Goal: Check status: Check status

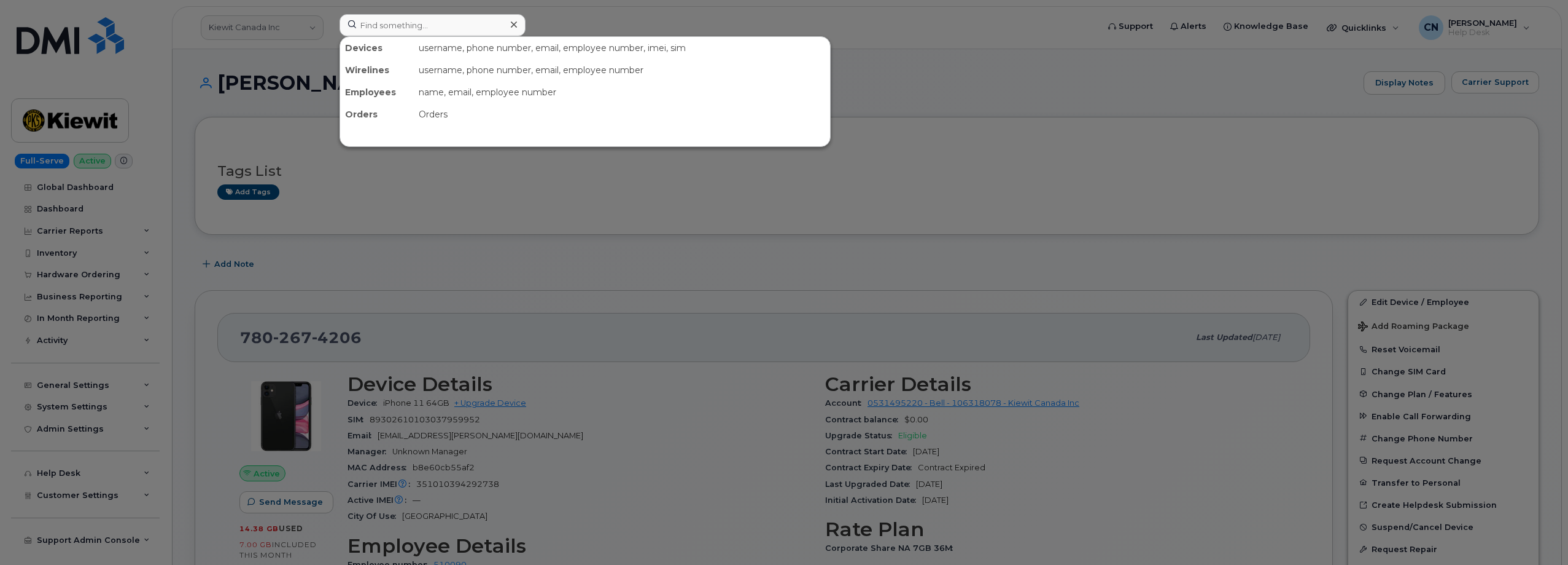
scroll to position [492, 0]
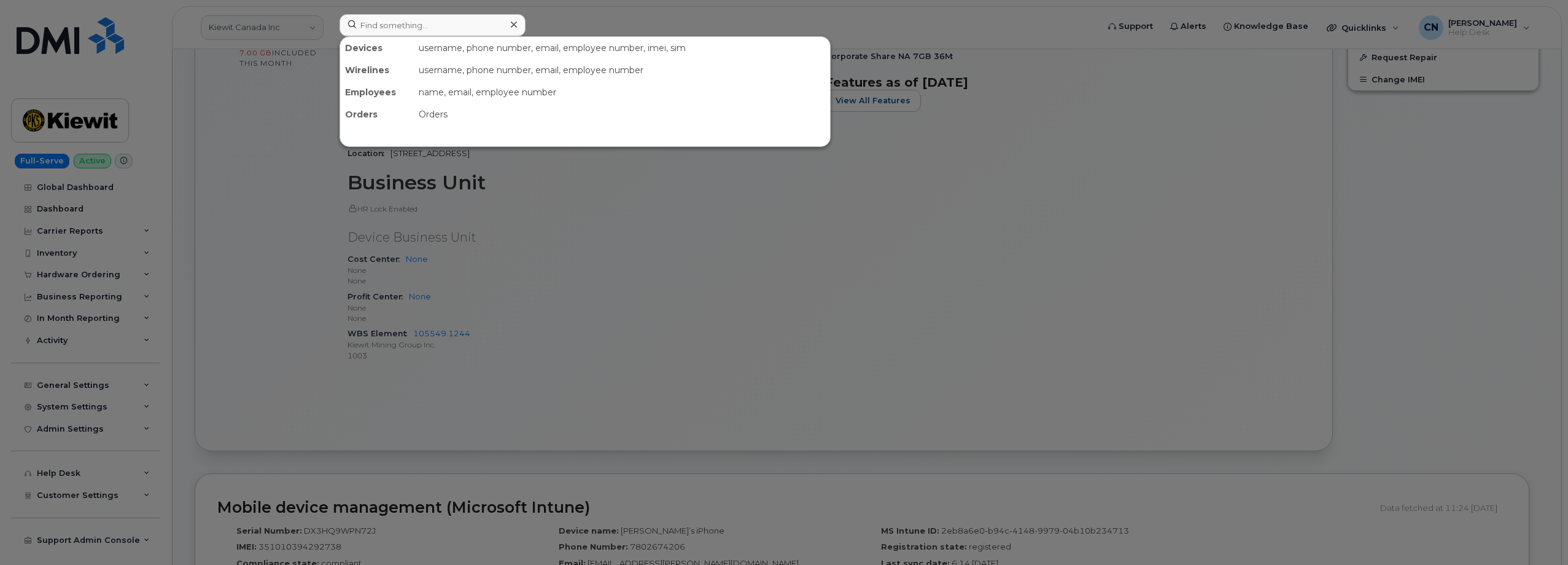
click at [392, 23] on input at bounding box center [433, 25] width 186 height 22
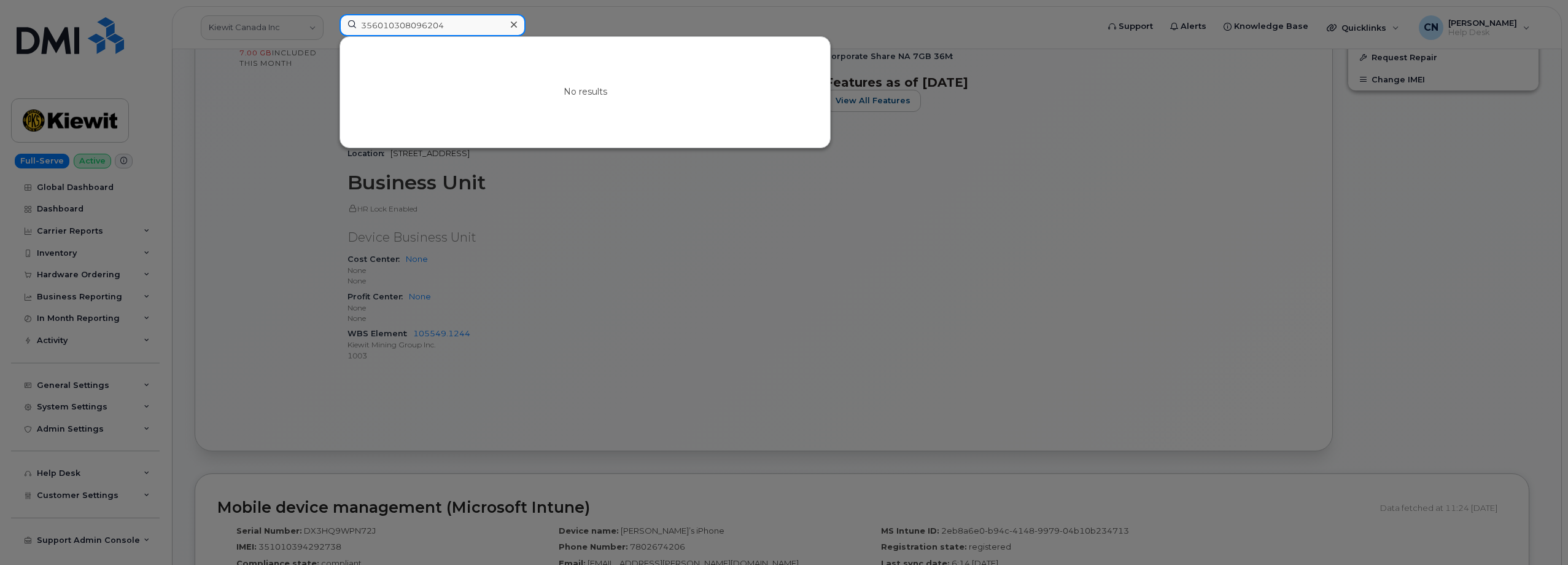
drag, startPoint x: 402, startPoint y: 14, endPoint x: 230, endPoint y: 17, distance: 172.0
click at [330, 17] on div "356010308096204 No results" at bounding box center [715, 28] width 770 height 27
paste input "IMEI MEID SN ICCID 356010308096204 35601030809620 WN4LC22Q1H [TECHNICAL_ID] 357…"
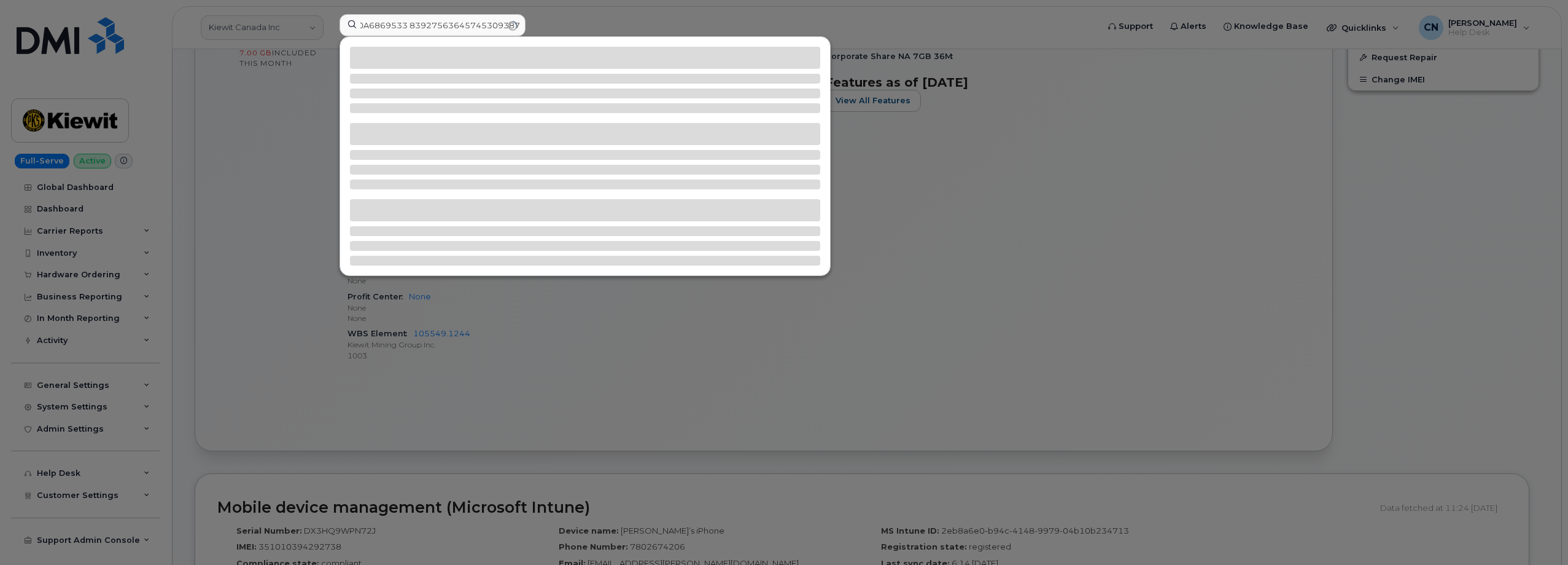
click at [243, 222] on div at bounding box center [784, 282] width 1568 height 565
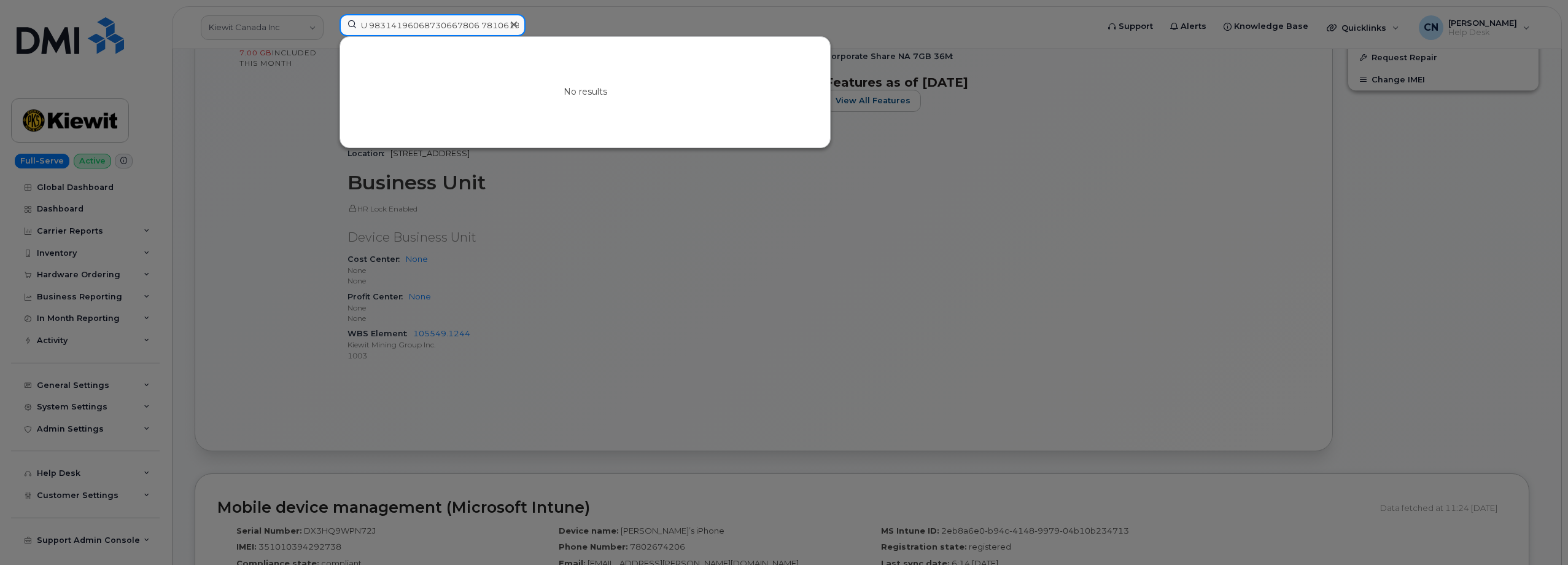
drag, startPoint x: 354, startPoint y: 23, endPoint x: 701, endPoint y: 36, distance: 347.2
click at [701, 36] on div "No results" at bounding box center [715, 25] width 750 height 22
paste input "356010308096204"
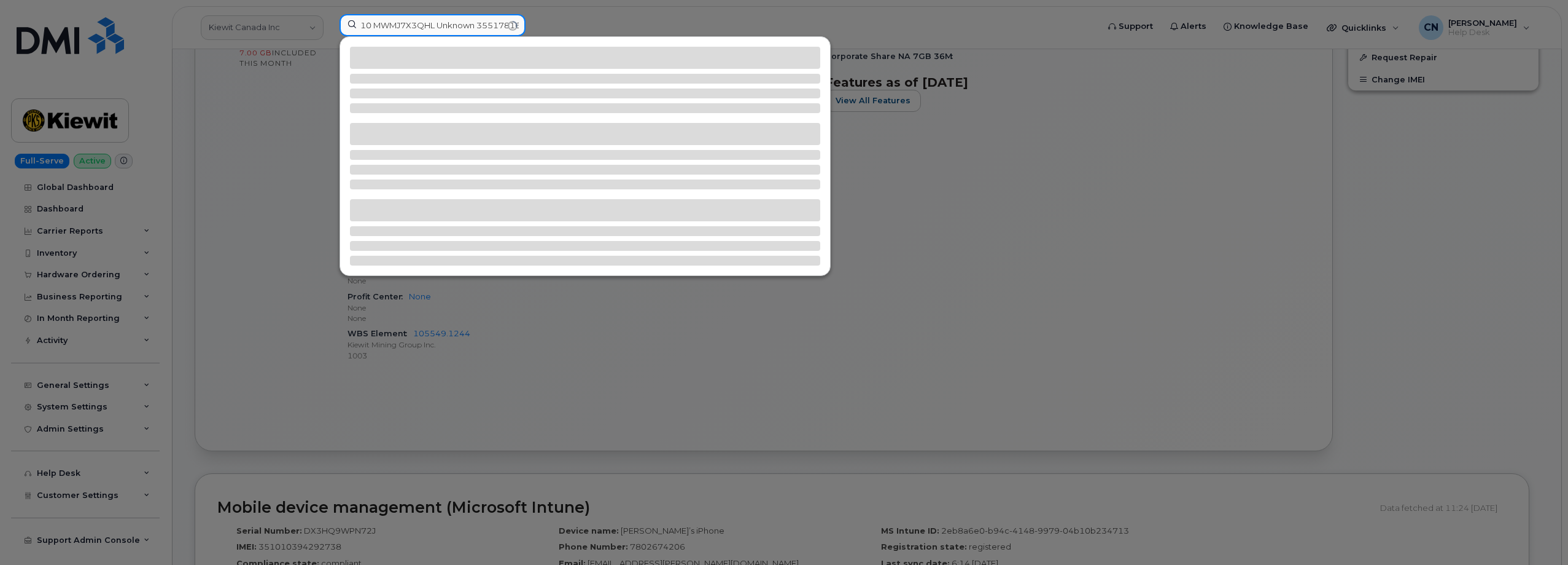
type input "35601030809620410 MWMJ7X3QHL Unknown 355178160493651 35517816049365 L7LXYC6KX1 …"
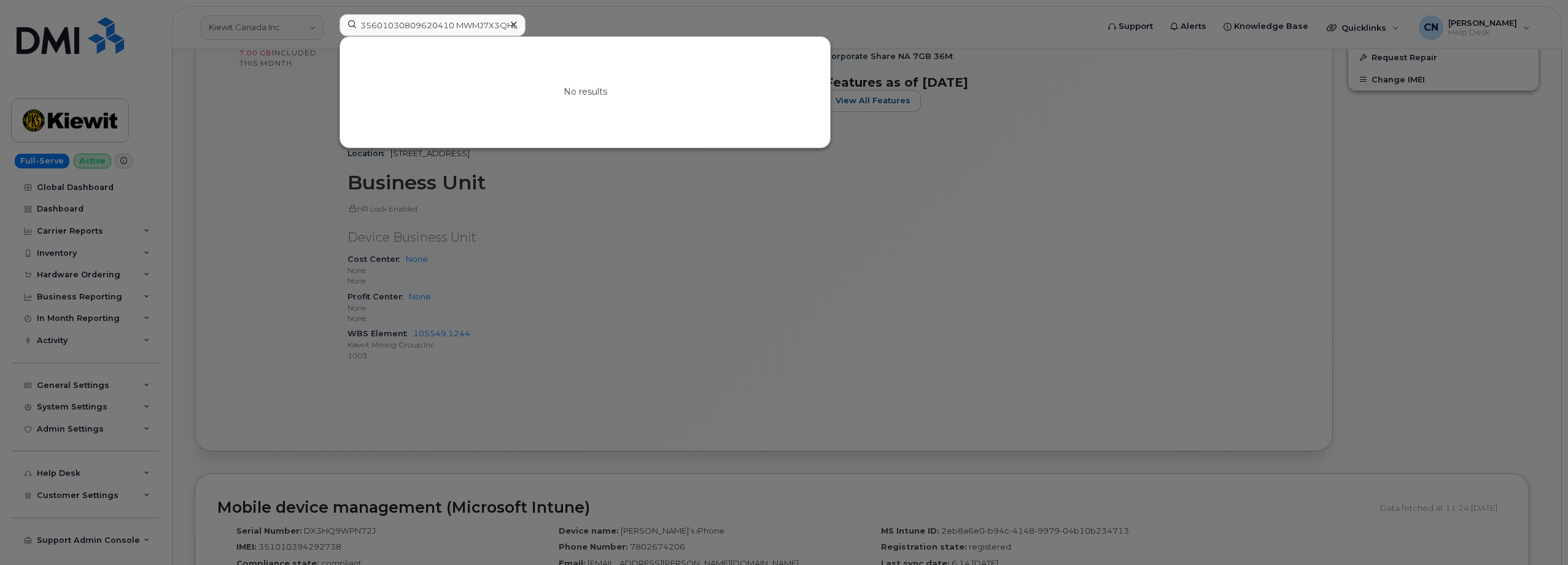
click at [515, 26] on icon at bounding box center [514, 25] width 6 height 6
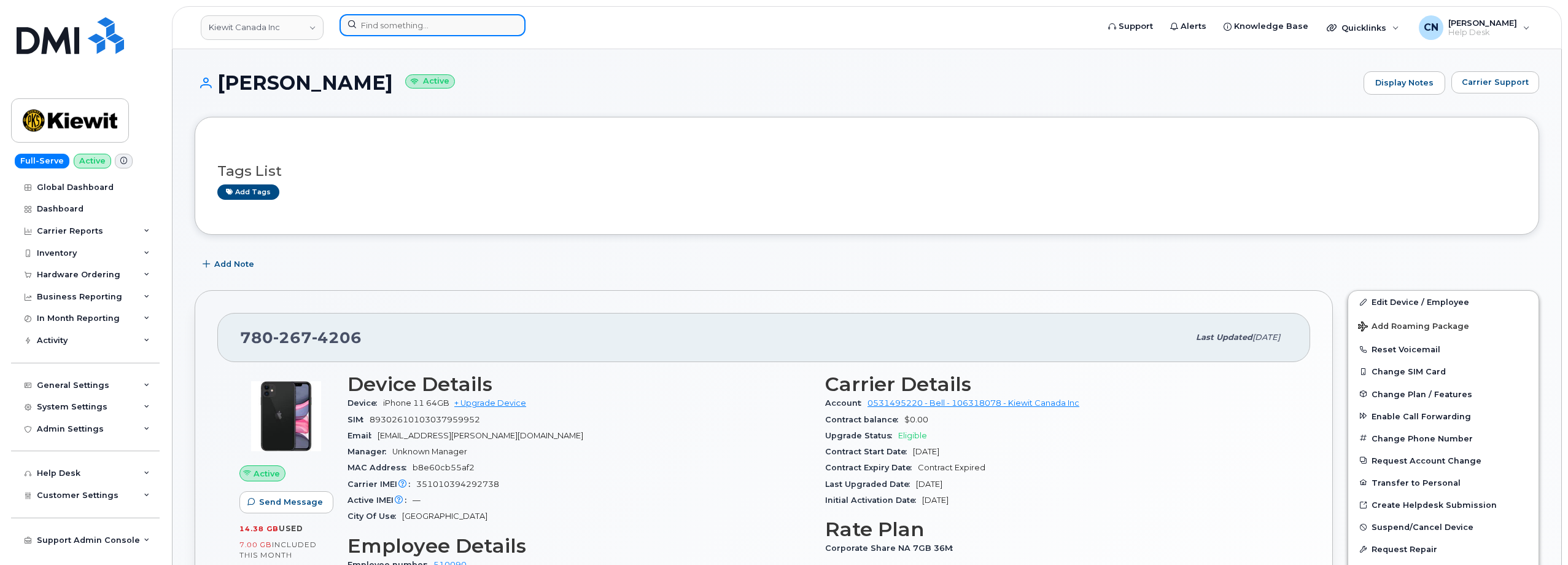
click at [393, 22] on input at bounding box center [433, 25] width 186 height 22
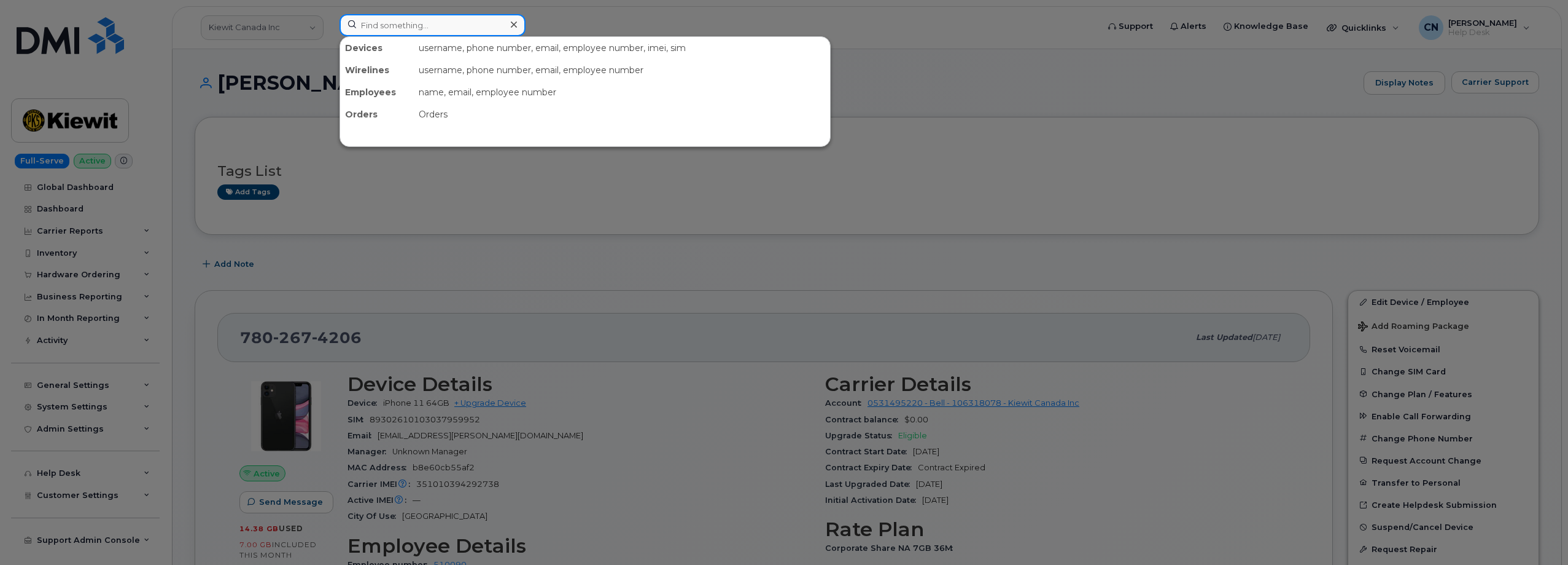
paste input "89148000008622815581"
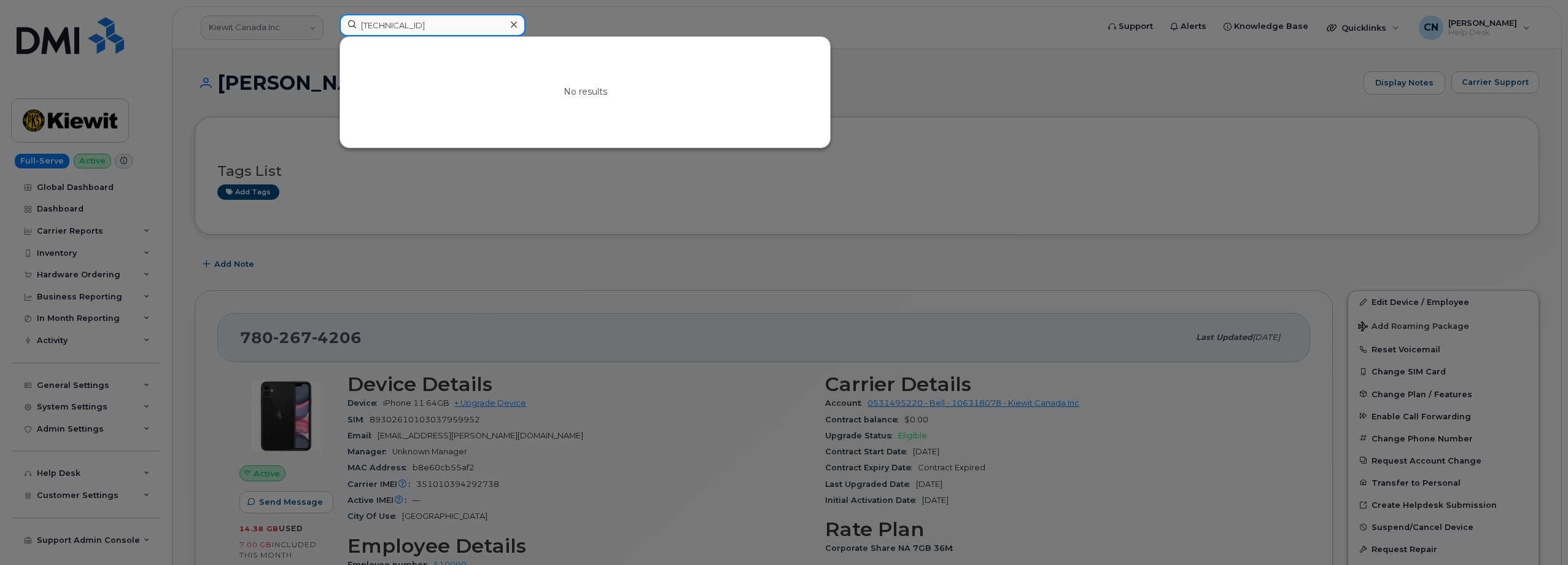
type input "89148000008622815581"
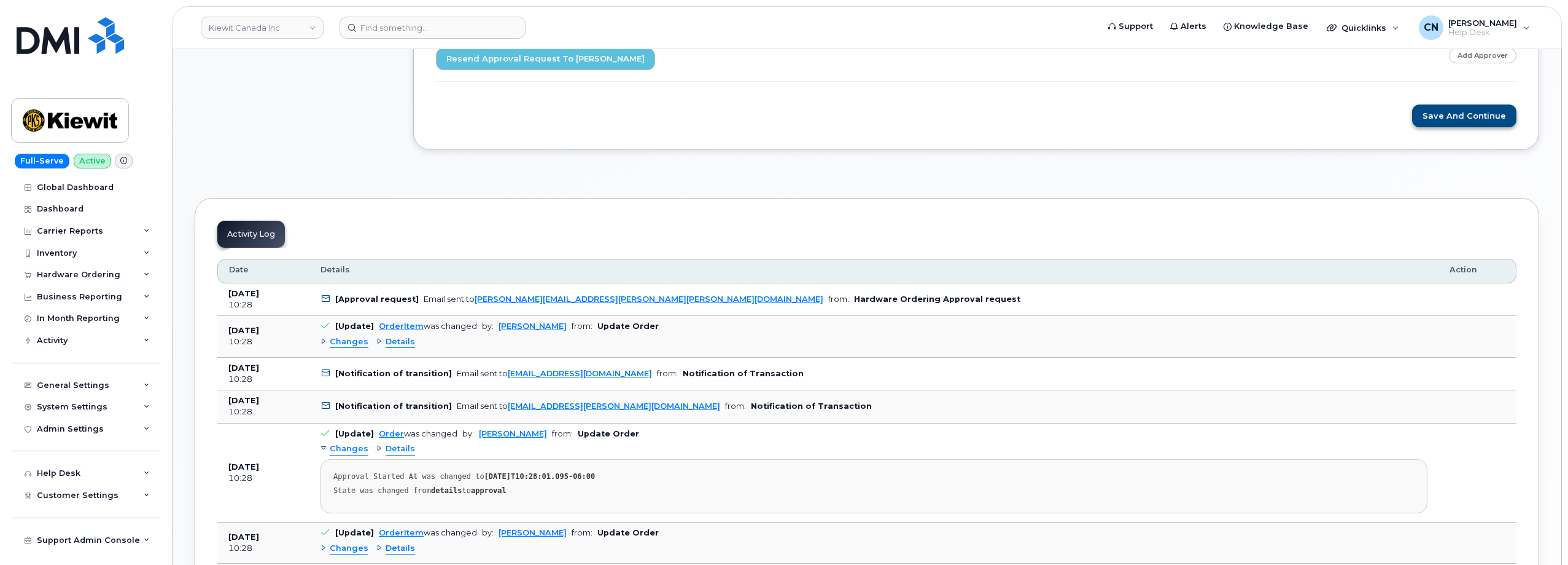
scroll to position [553, 0]
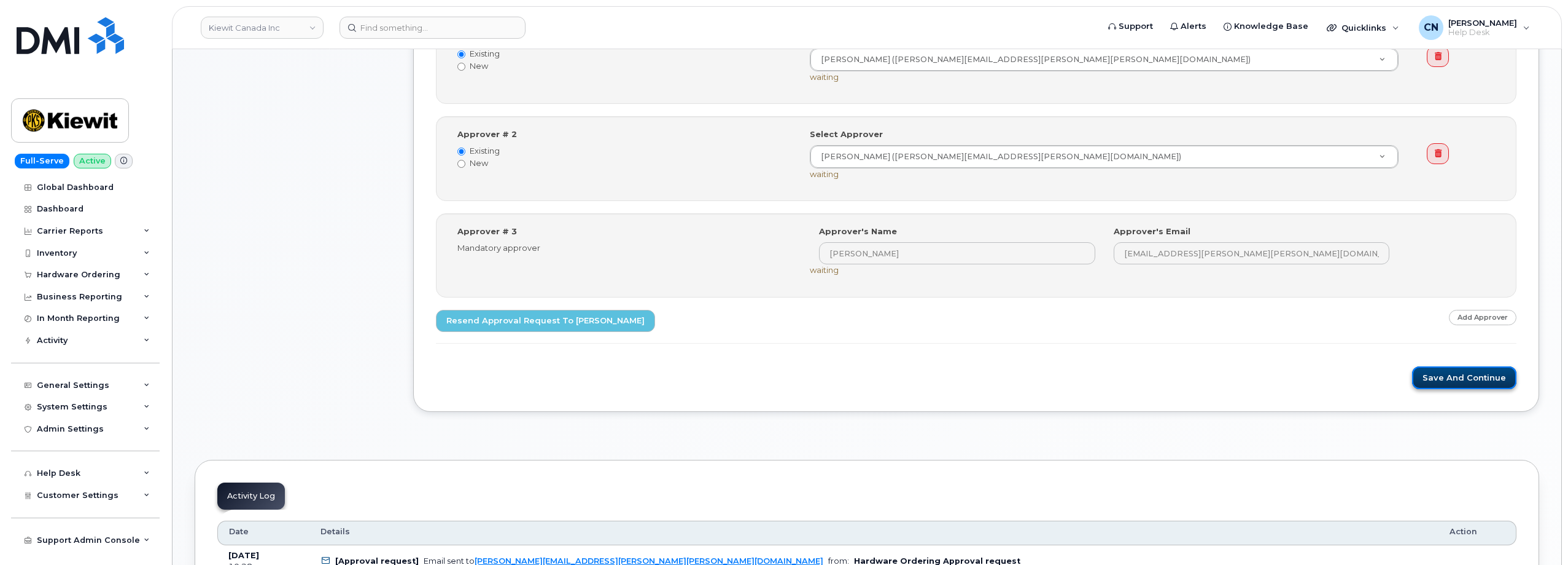
click at [1484, 373] on button "Save and Continue" at bounding box center [1465, 377] width 105 height 23
